Goal: Entertainment & Leisure: Consume media (video, audio)

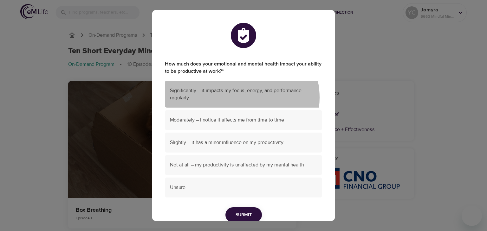
click at [236, 98] on span "Significantly – it impacts my focus, energy, and performance regularly" at bounding box center [243, 94] width 147 height 15
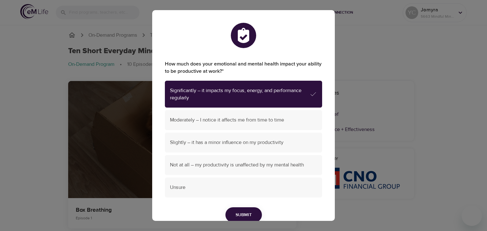
click at [242, 183] on button "Submit" at bounding box center [243, 216] width 36 height 16
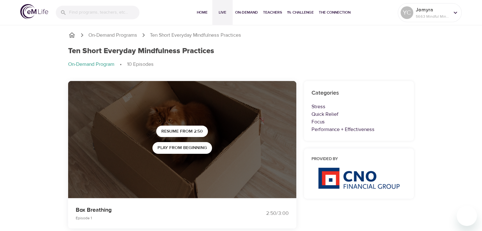
click at [226, 12] on span "Live" at bounding box center [222, 12] width 15 height 7
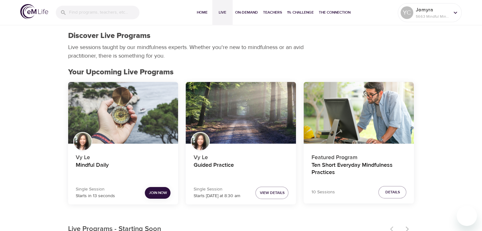
click at [161, 183] on span "Join Now" at bounding box center [158, 193] width 18 height 7
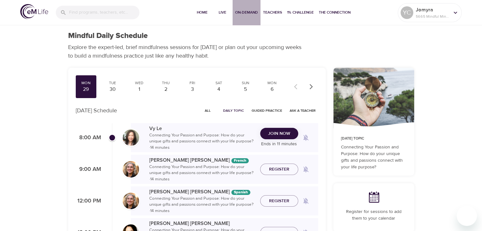
click at [250, 14] on span "On-Demand" at bounding box center [246, 12] width 23 height 7
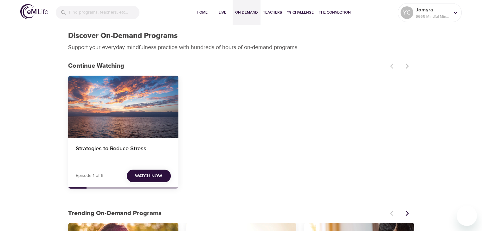
click at [158, 174] on span "Watch Now" at bounding box center [148, 177] width 27 height 8
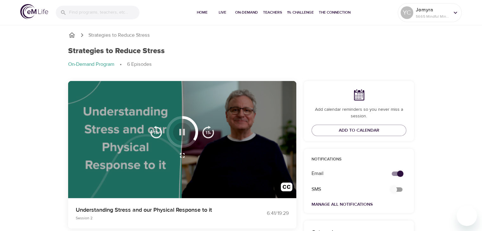
click at [186, 133] on icon "button" at bounding box center [182, 132] width 11 height 11
